Goal: Information Seeking & Learning: Learn about a topic

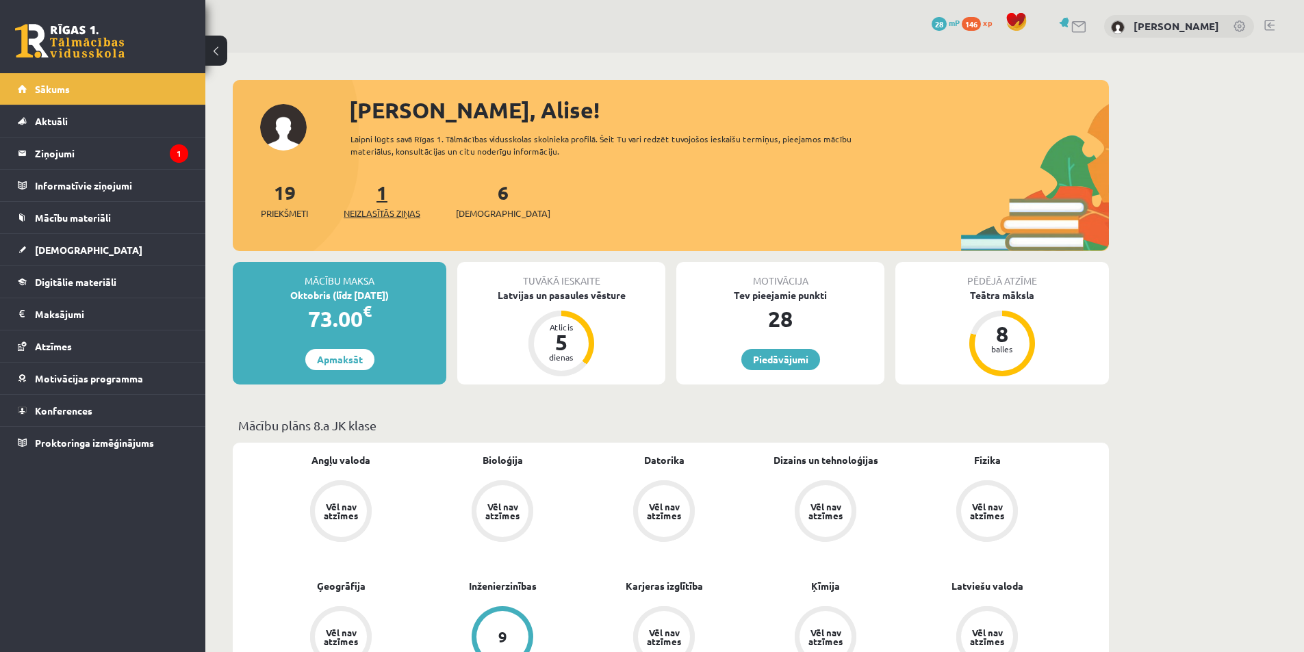
click at [372, 209] on span "Neizlasītās ziņas" at bounding box center [382, 214] width 77 height 14
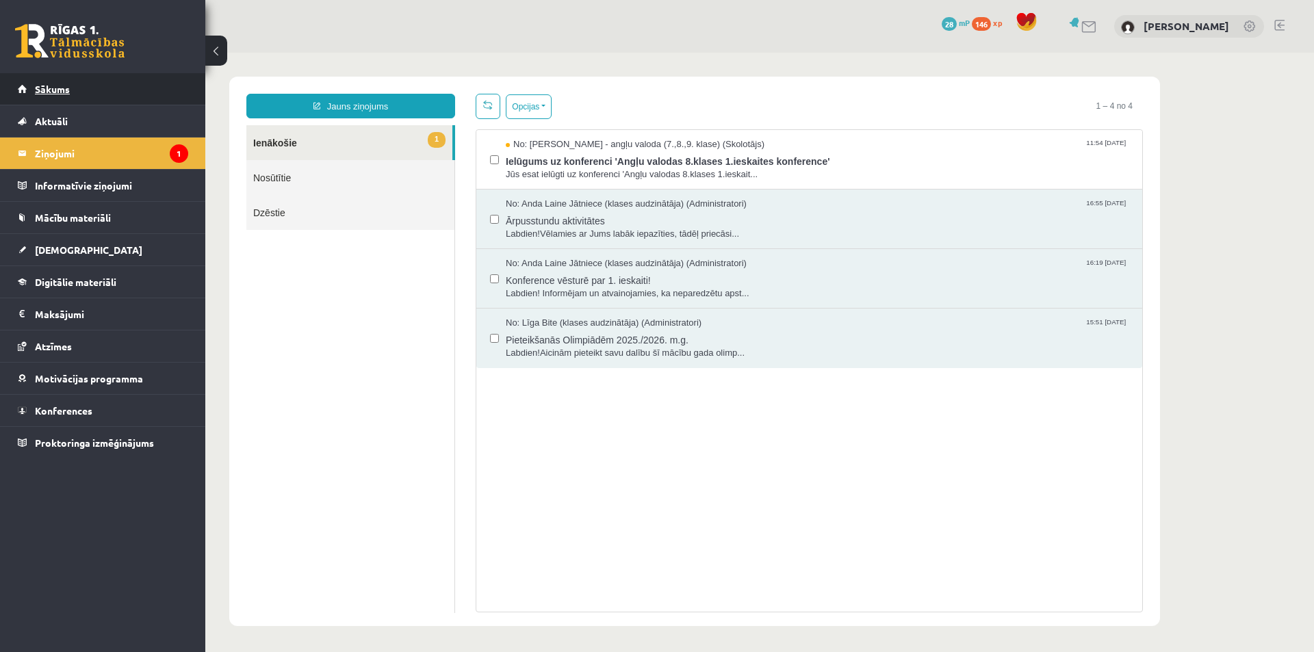
click at [102, 93] on link "Sākums" at bounding box center [103, 88] width 170 height 31
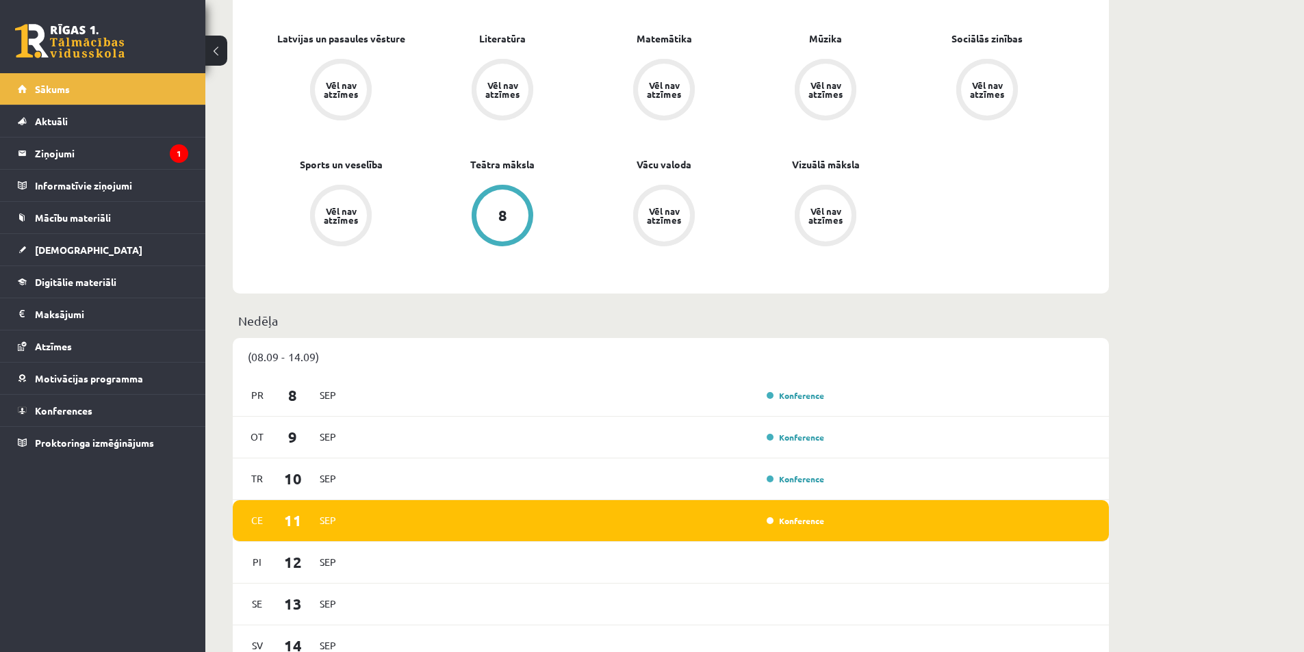
scroll to position [479, 0]
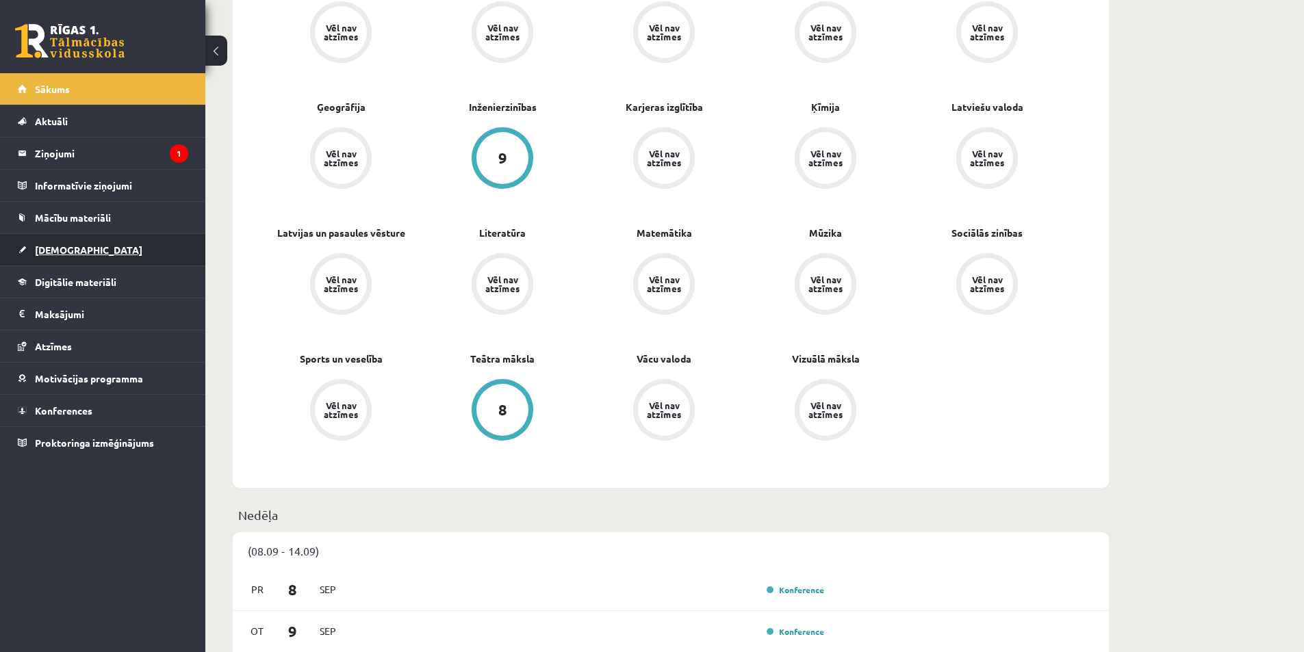
click at [65, 250] on span "[DEMOGRAPHIC_DATA]" at bounding box center [88, 250] width 107 height 12
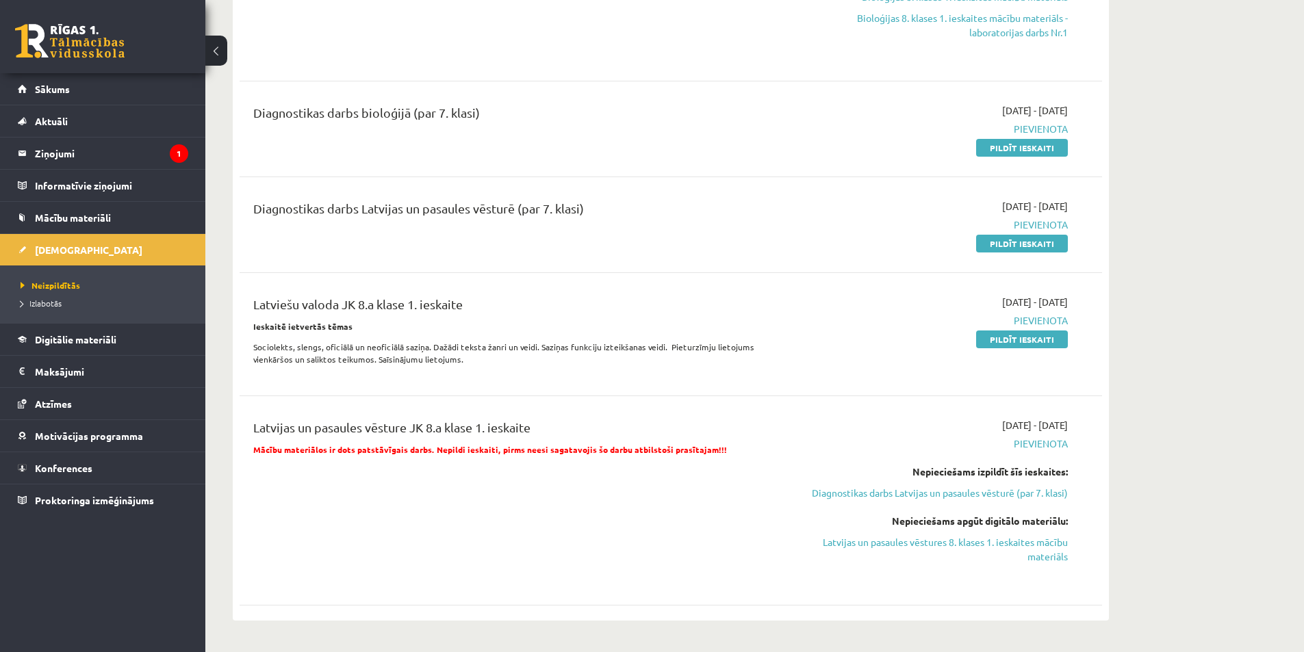
scroll to position [479, 0]
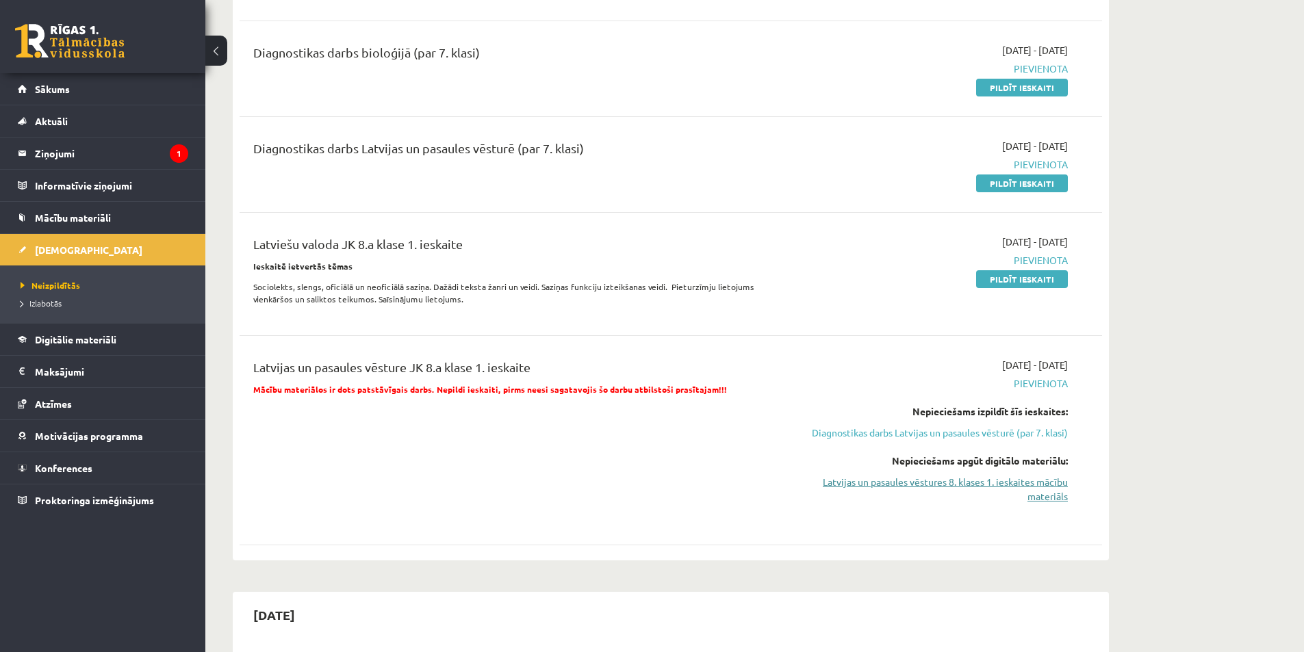
click at [926, 498] on link "Latvijas un pasaules vēstures 8. klases 1. ieskaites mācību materiāls" at bounding box center [938, 489] width 258 height 29
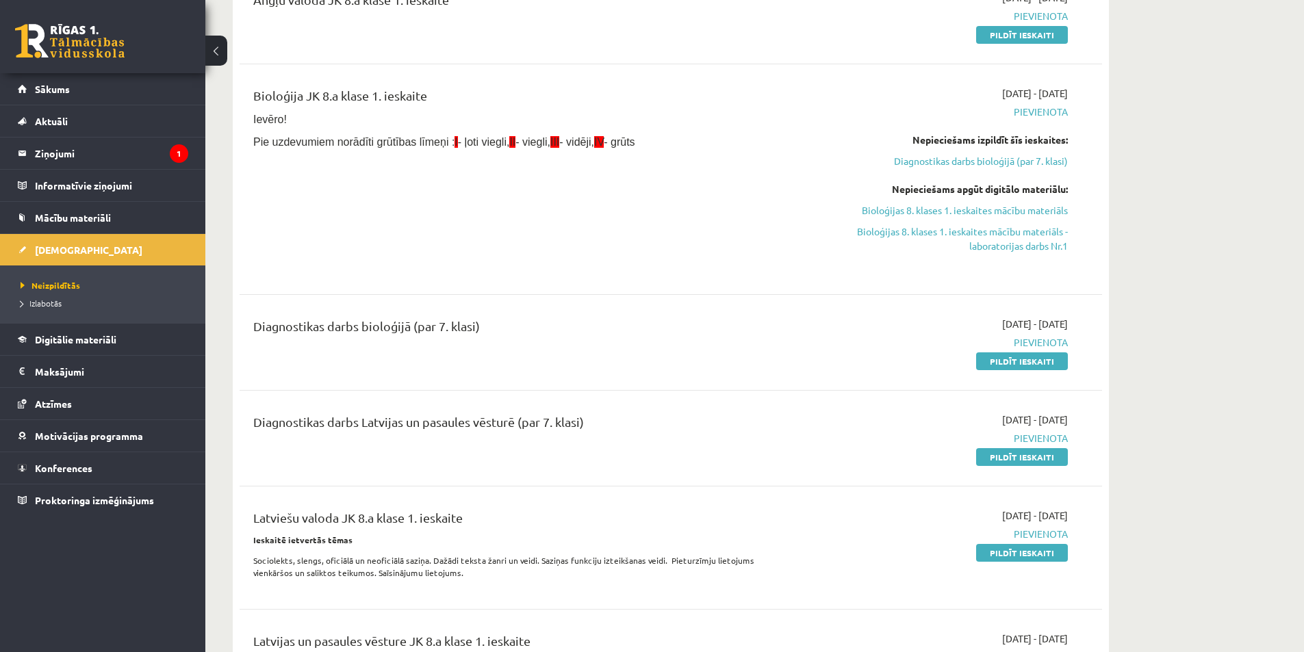
scroll to position [137, 0]
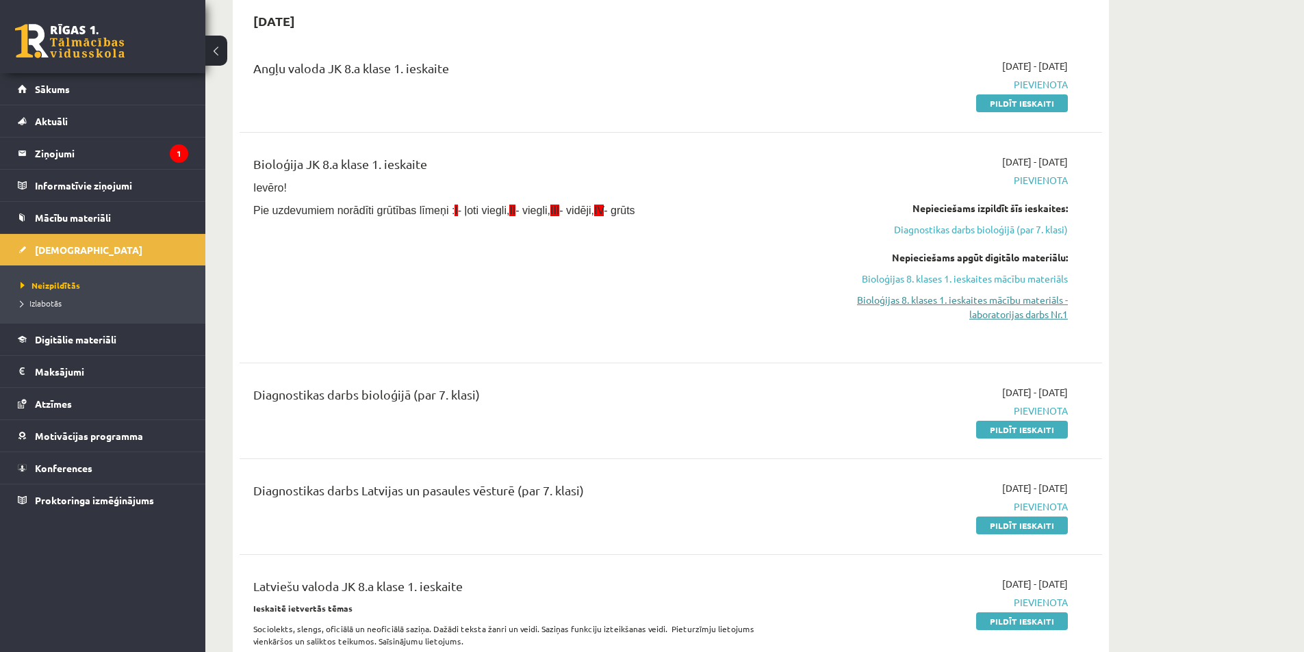
click at [906, 302] on link "Bioloģijas 8. klases 1. ieskaites mācību materiāls - laboratorijas darbs Nr.1" at bounding box center [938, 307] width 258 height 29
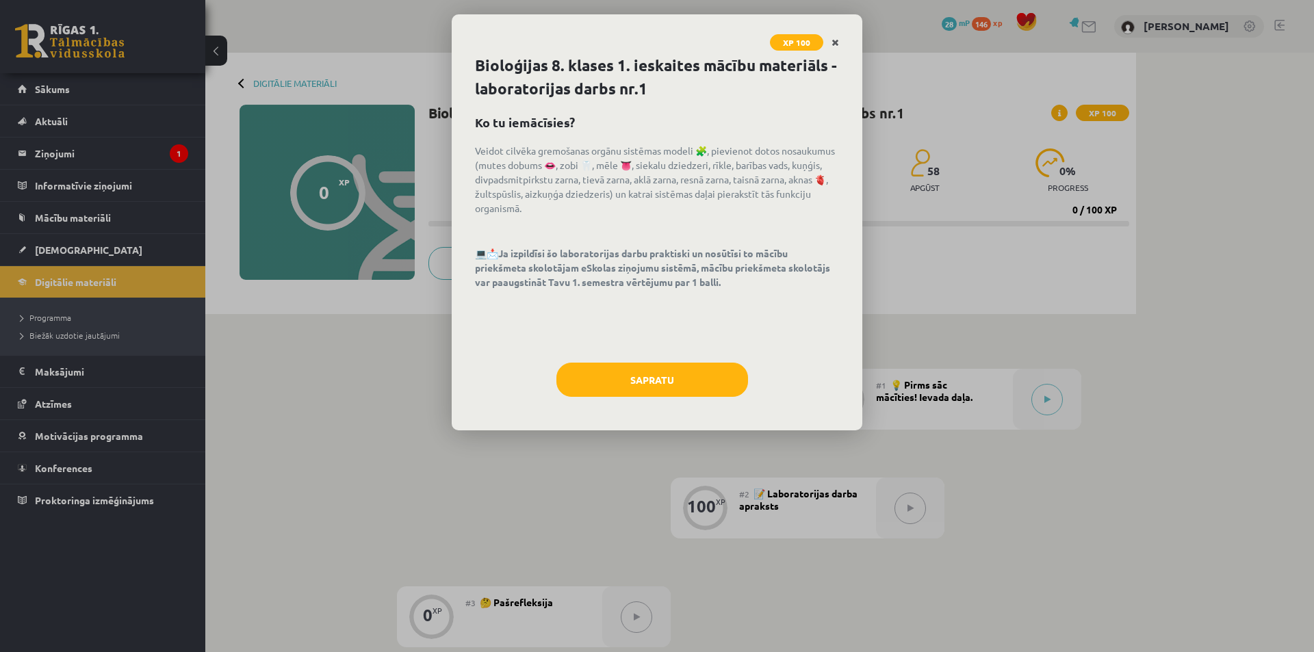
click at [832, 39] on icon "Close" at bounding box center [835, 43] width 8 height 10
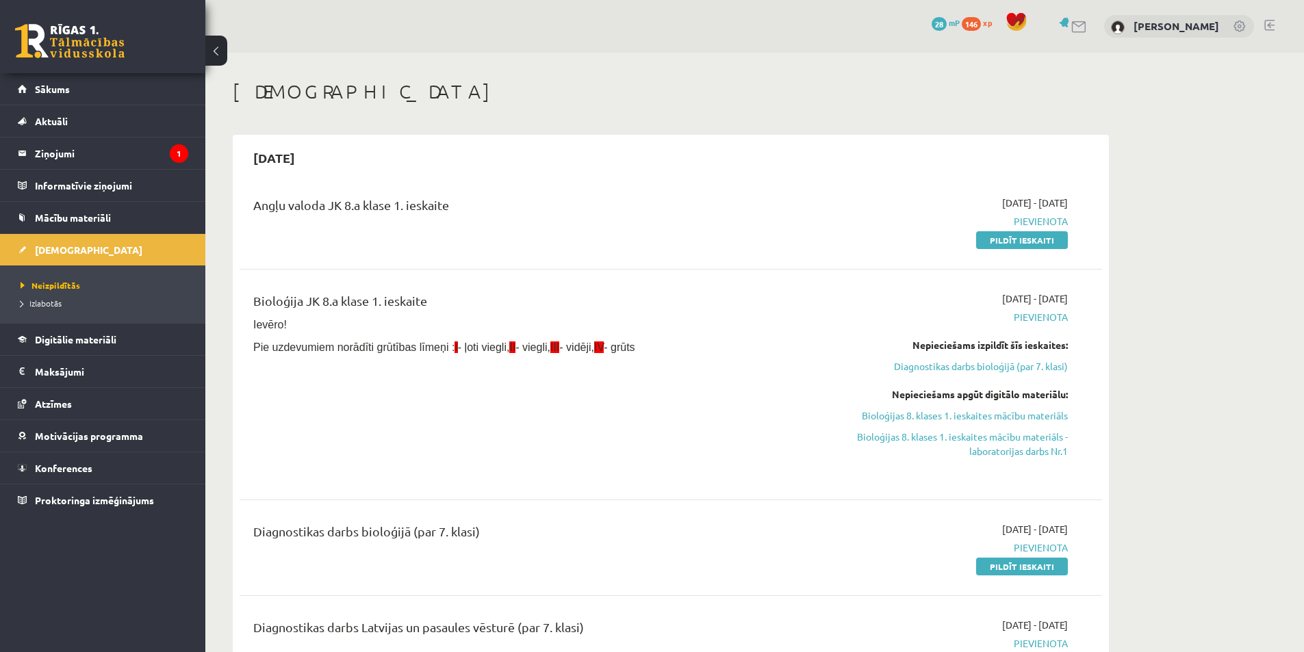
click at [1240, 24] on link at bounding box center [1240, 28] width 14 height 14
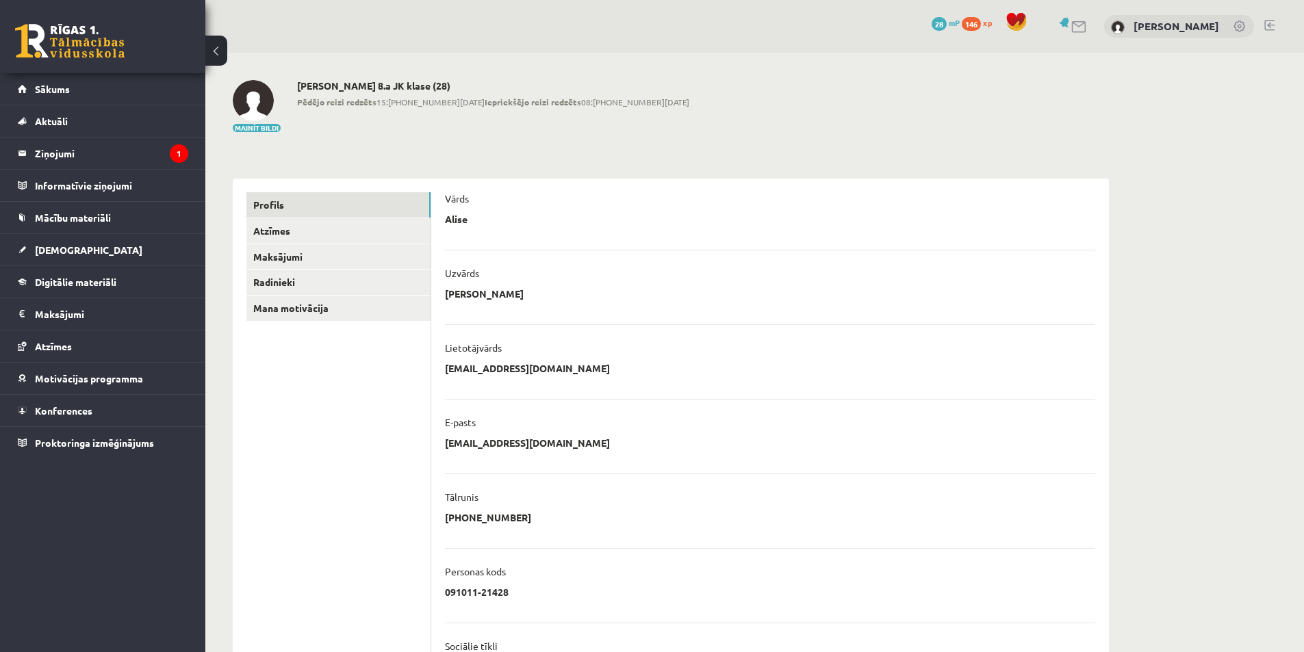
click at [1240, 28] on link at bounding box center [1240, 28] width 14 height 14
click at [1238, 23] on link at bounding box center [1240, 28] width 14 height 14
click at [1271, 25] on link at bounding box center [1269, 25] width 10 height 11
